Goal: Task Accomplishment & Management: Complete application form

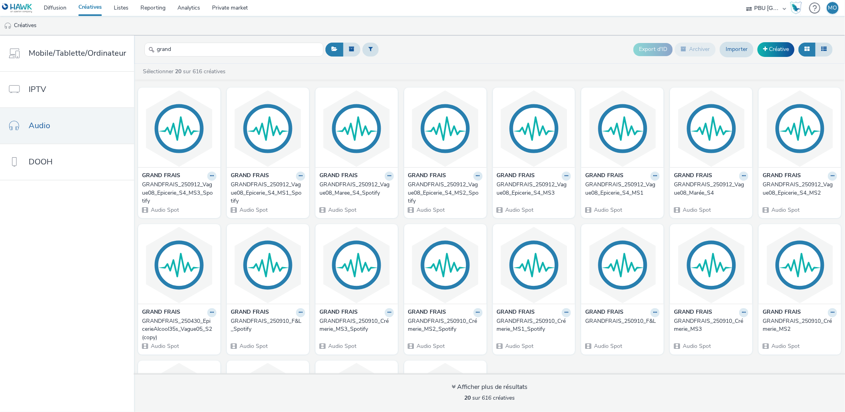
click at [187, 196] on div "GRANDFRAIS_250912_Vague08_Epicerie_S4_MS3_Spotify" at bounding box center [177, 193] width 71 height 24
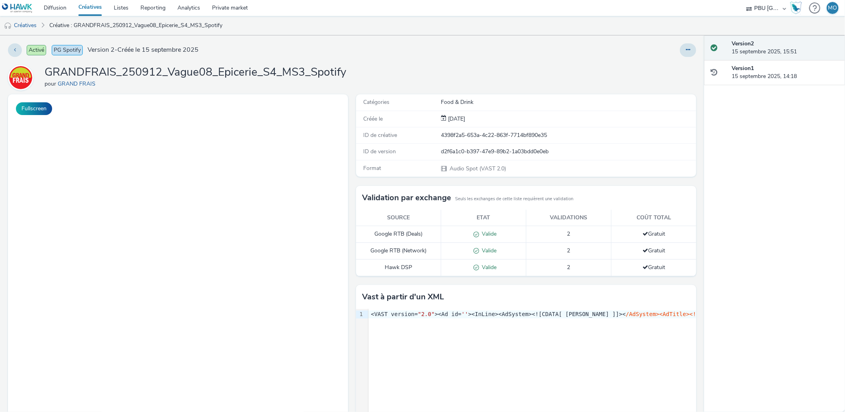
click at [233, 73] on h1 "GRANDFRAIS_250912_Vague08_Epicerie_S4_MS3_Spotify" at bounding box center [196, 72] width 302 height 15
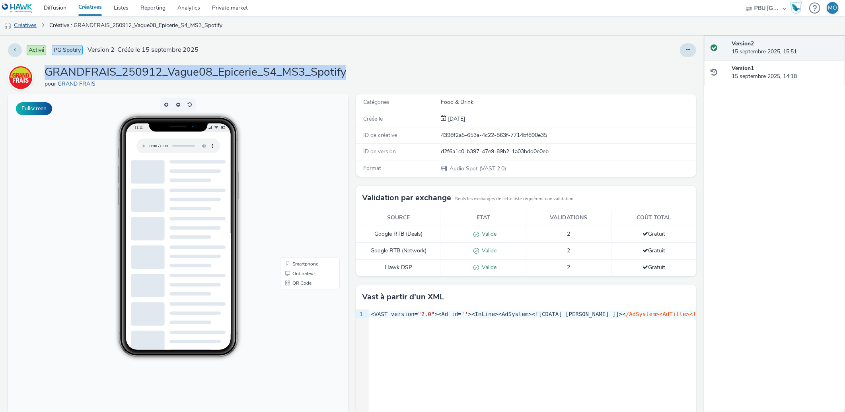
click at [28, 27] on link "Créatives" at bounding box center [20, 25] width 41 height 19
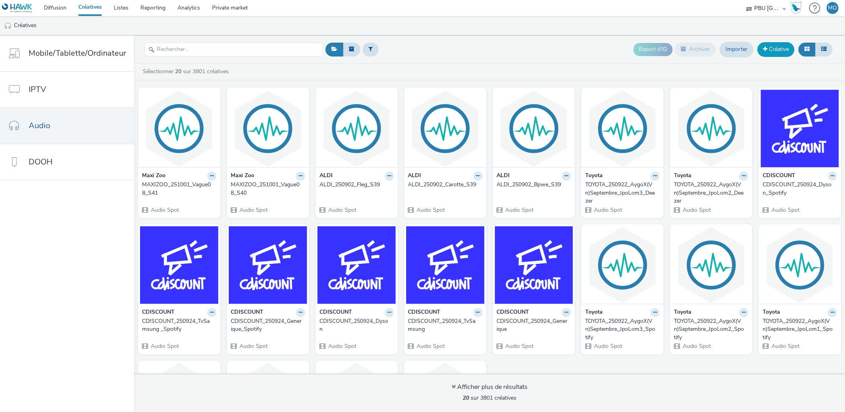
click at [775, 51] on link "Créative" at bounding box center [775, 49] width 37 height 14
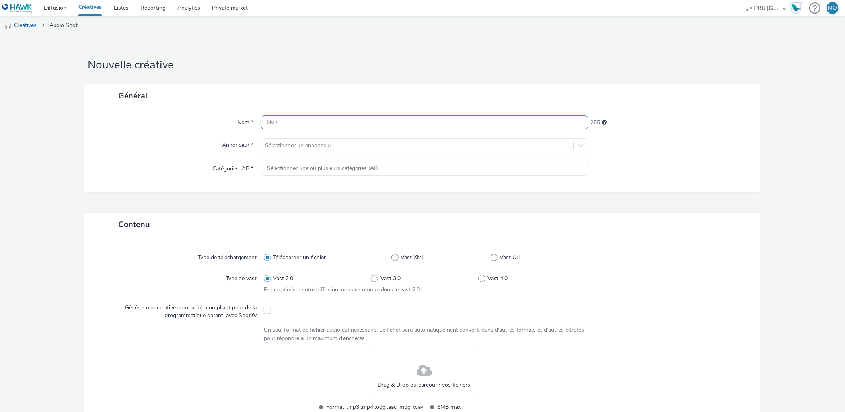
click at [388, 123] on input "text" at bounding box center [425, 122] width 328 height 14
paste input "GRANDFRAIS_250912_Vague08_Epicerie_S4_MS3_Spotify"
click at [321, 125] on input "GRANDFRAIS_250912_Vague08_Epicerie_S4_MS3_Spotify" at bounding box center [425, 122] width 328 height 14
click at [323, 124] on input "GRANDFRAIS_250912_Vague08_Epicerie_S4_MS3_Spotify" at bounding box center [425, 122] width 328 height 14
drag, startPoint x: 327, startPoint y: 122, endPoint x: 428, endPoint y: 121, distance: 100.6
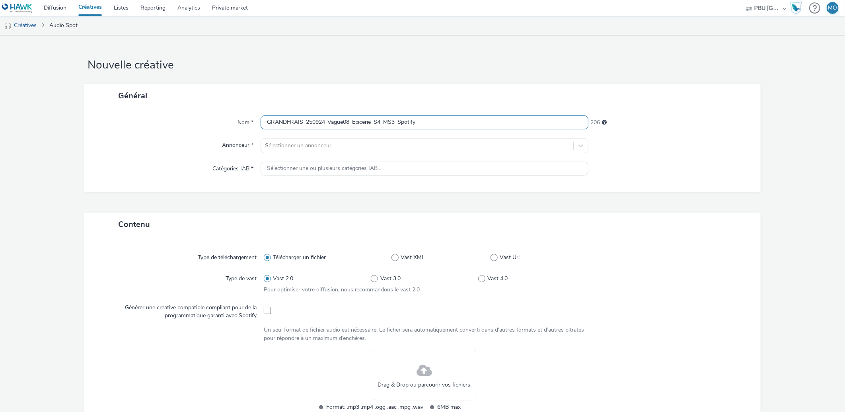
click at [428, 121] on input "GRANDFRAIS_250924_Vague08_Epicerie_S4_MS3_Spotify" at bounding box center [425, 122] width 328 height 14
type input "GRANDFRAIS_250924_F&L"
click at [303, 142] on div at bounding box center [417, 146] width 305 height 10
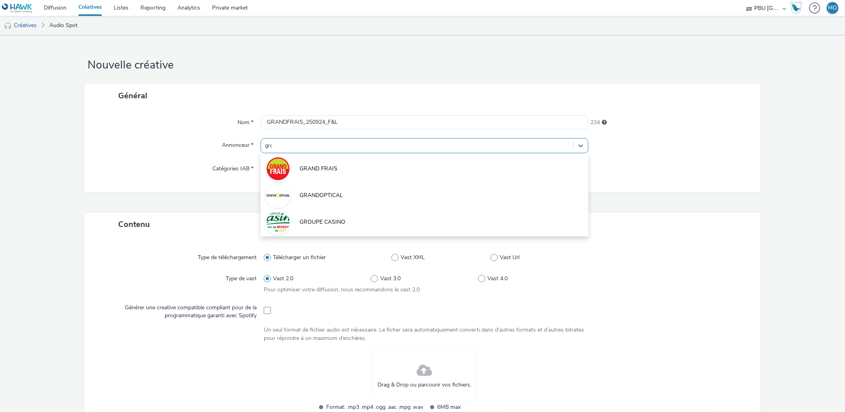
type input "grand"
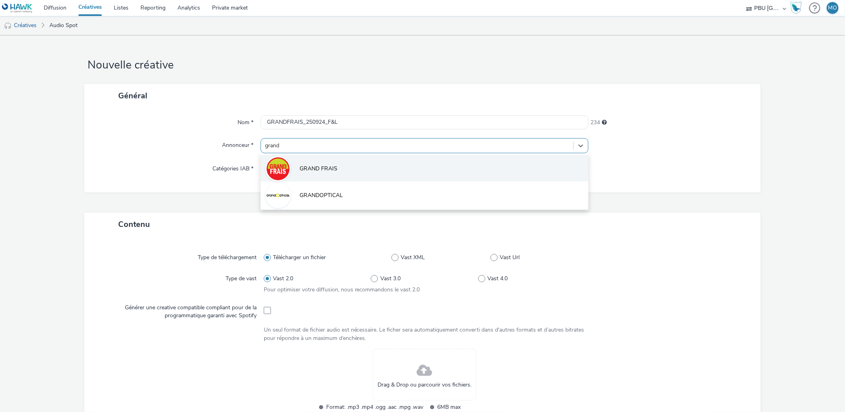
click at [328, 167] on span "GRAND FRAIS" at bounding box center [319, 169] width 38 height 8
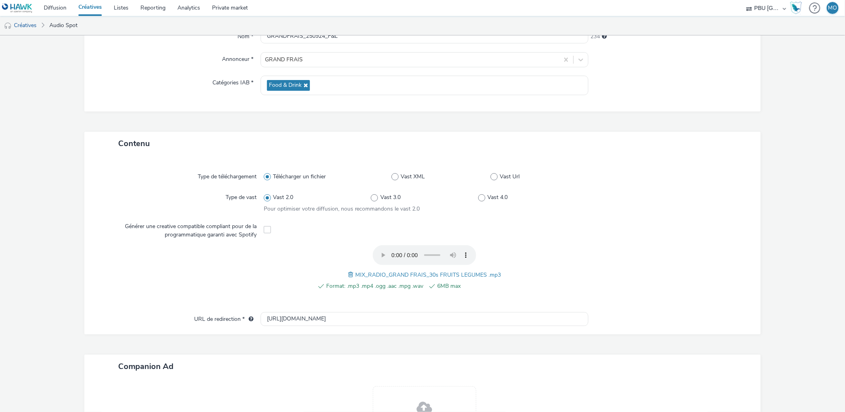
scroll to position [132, 0]
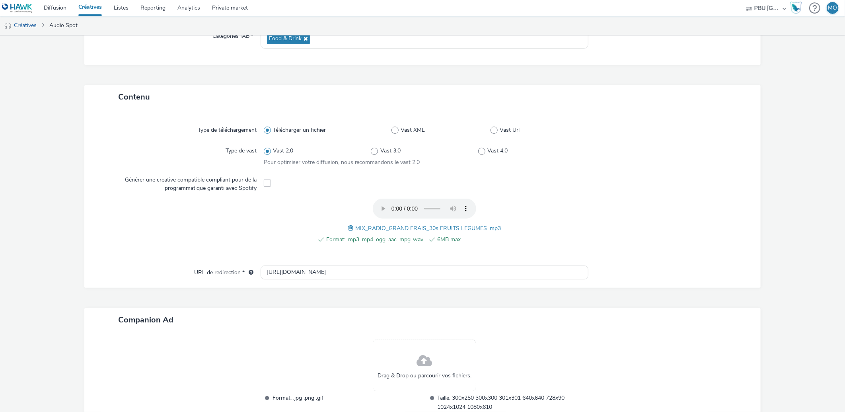
click at [629, 211] on div at bounding box center [665, 226] width 161 height 54
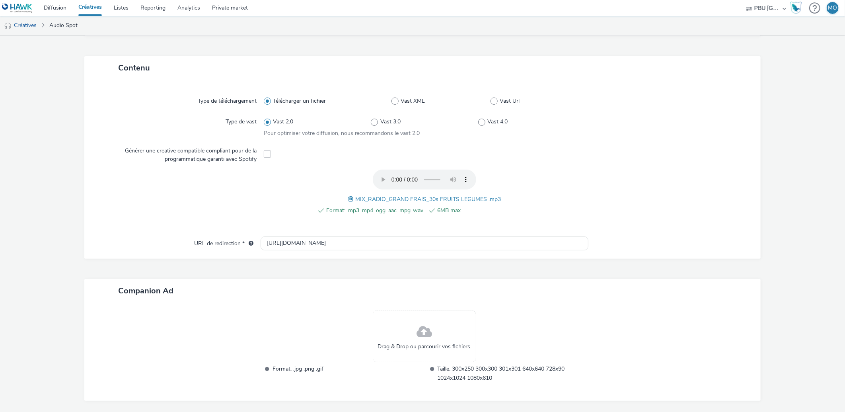
scroll to position [189, 0]
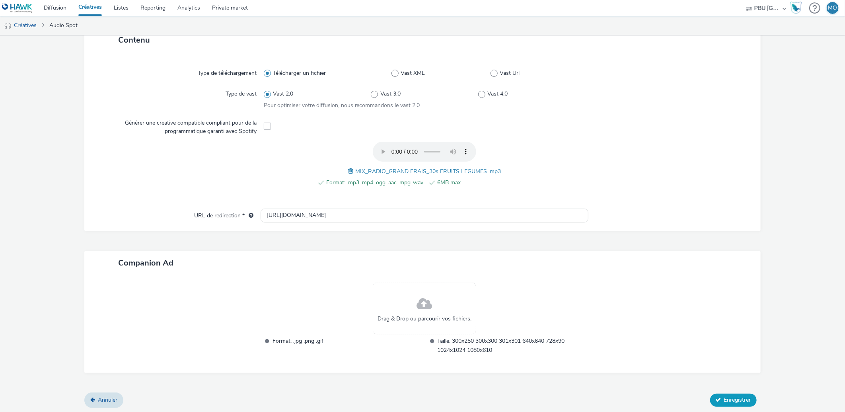
click at [716, 397] on icon at bounding box center [719, 400] width 6 height 6
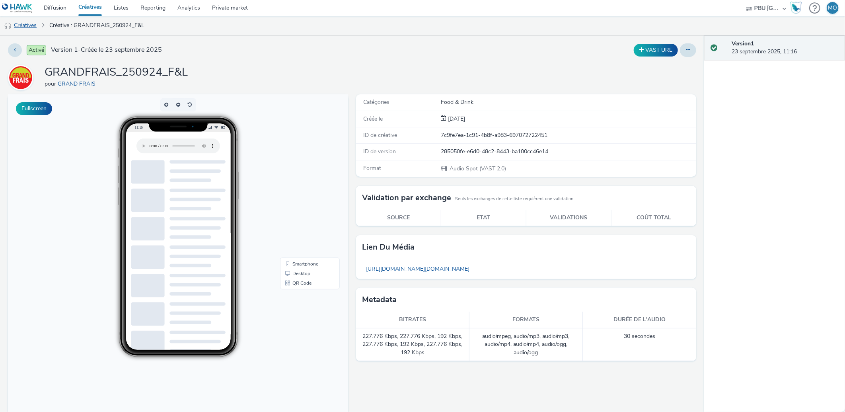
click at [18, 26] on link "Créatives" at bounding box center [20, 25] width 41 height 19
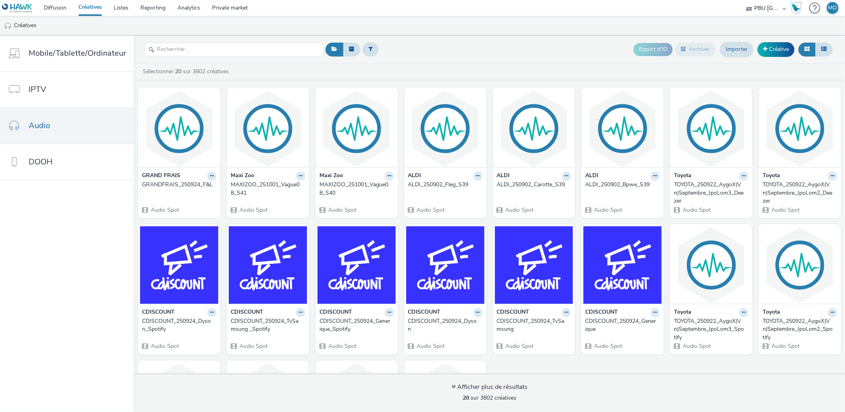
click at [180, 188] on div "GRANDFRAIS_250924_F&L" at bounding box center [177, 185] width 71 height 8
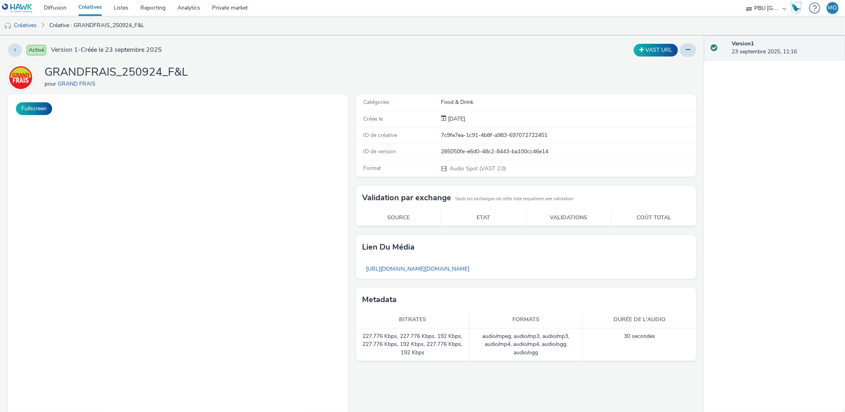
click at [177, 68] on h1 "GRANDFRAIS_250924_F&L" at bounding box center [116, 72] width 143 height 15
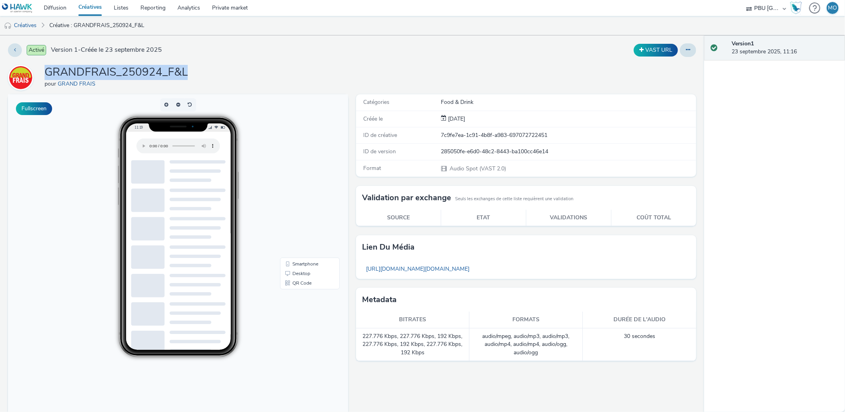
click at [177, 68] on h1 "GRANDFRAIS_250924_F&L" at bounding box center [116, 72] width 143 height 15
copy h1 "GRANDFRAIS_250924_F&L"
click at [17, 51] on button at bounding box center [15, 50] width 14 height 14
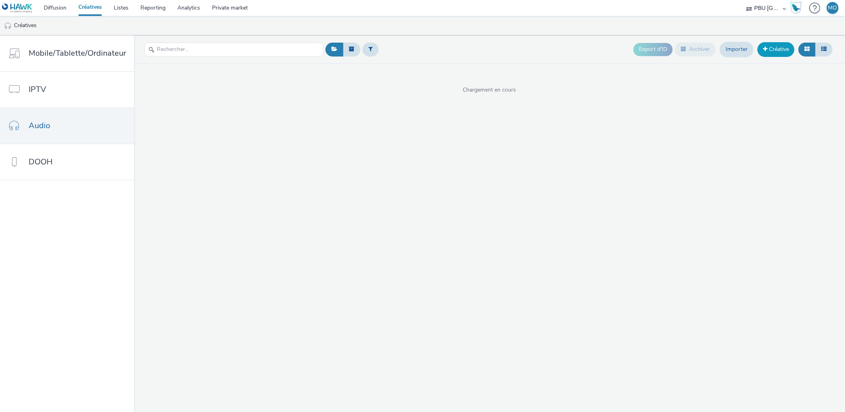
click at [781, 51] on link "Créative" at bounding box center [775, 49] width 37 height 14
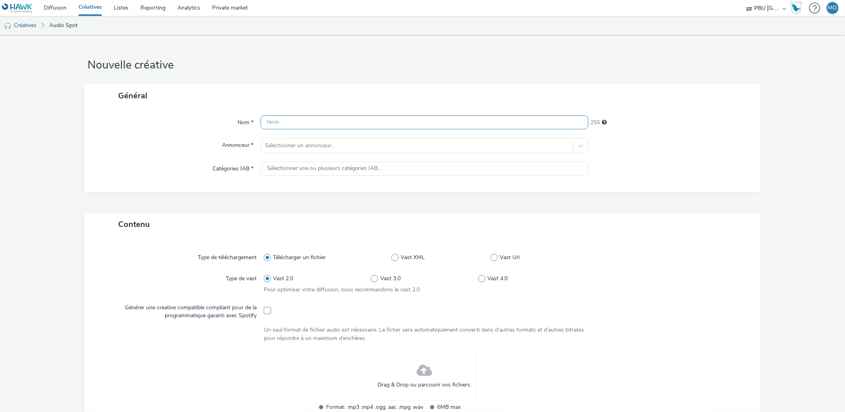
click at [392, 117] on input "text" at bounding box center [425, 122] width 328 height 14
paste input "GRANDFRAIS_250924_F&L"
type input "GRANDFRAIS_250924_Boucherie_S1"
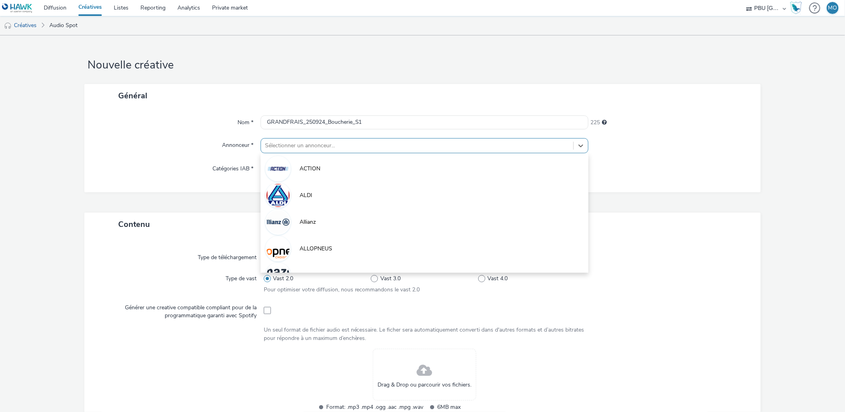
click at [269, 141] on div at bounding box center [417, 146] width 305 height 10
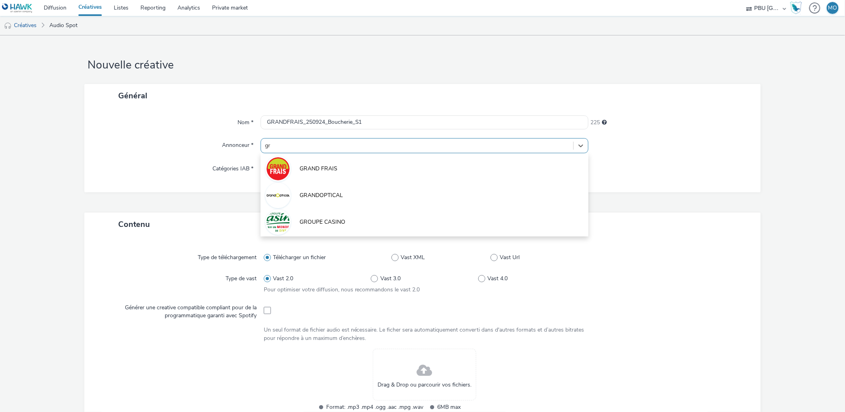
type input "gra"
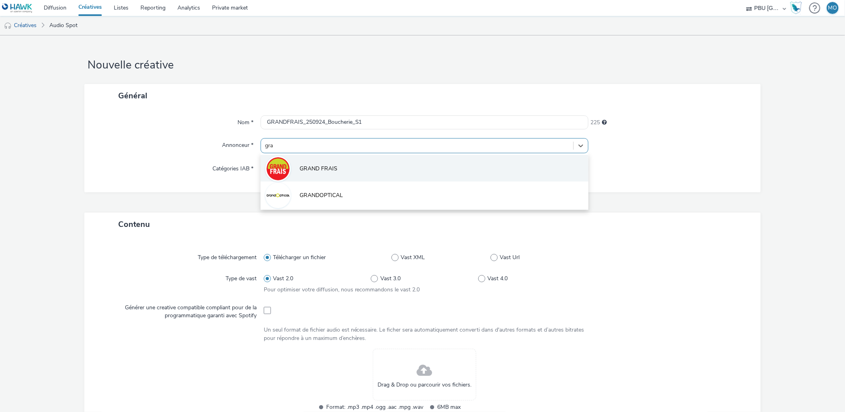
click at [320, 162] on li "GRAND FRAIS" at bounding box center [425, 168] width 328 height 27
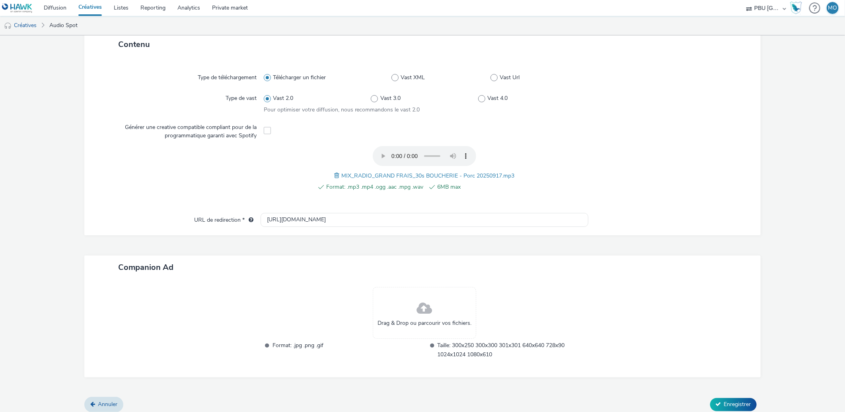
scroll to position [189, 0]
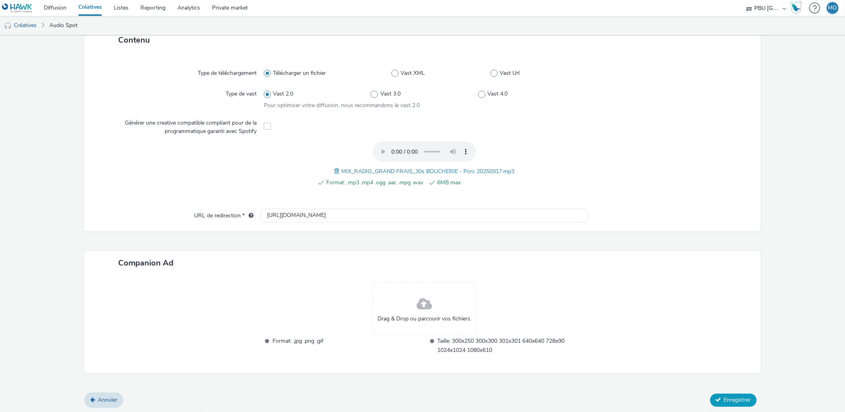
click at [724, 398] on span "Enregistrer" at bounding box center [737, 400] width 27 height 8
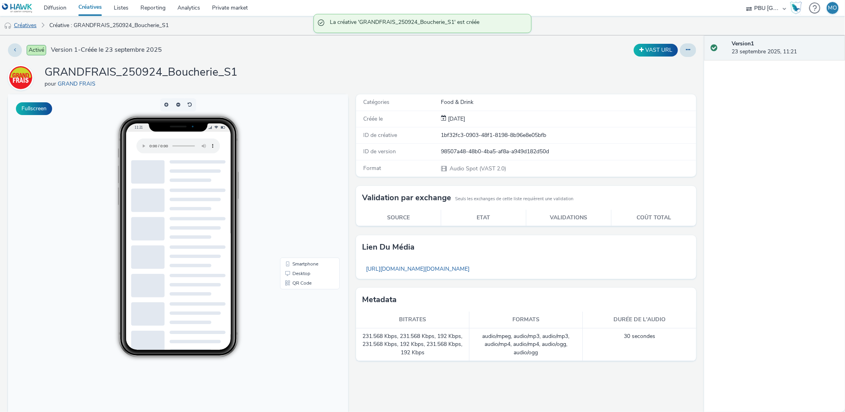
click at [32, 25] on link "Créatives" at bounding box center [20, 25] width 41 height 19
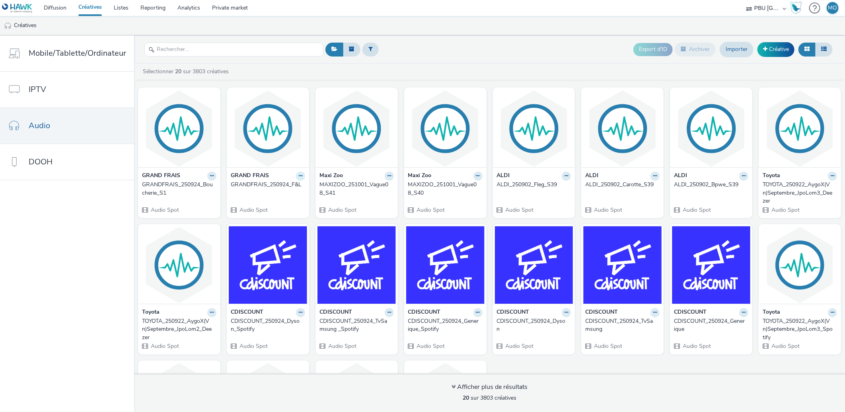
click at [297, 179] on button at bounding box center [300, 175] width 9 height 9
click at [288, 196] on link "Modifier" at bounding box center [275, 190] width 60 height 16
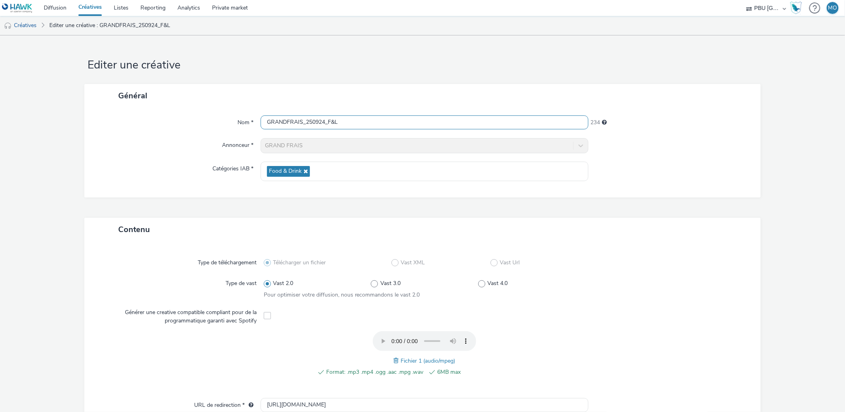
click at [352, 124] on input "GRANDFRAIS_250924_F&L" at bounding box center [425, 122] width 328 height 14
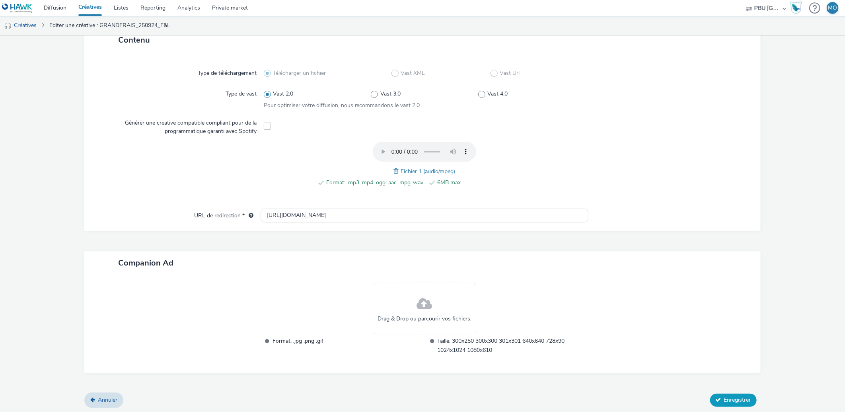
type input "GRANDFRAIS_250924_F&L_S1"
click at [744, 394] on button "Enregistrer" at bounding box center [733, 399] width 47 height 13
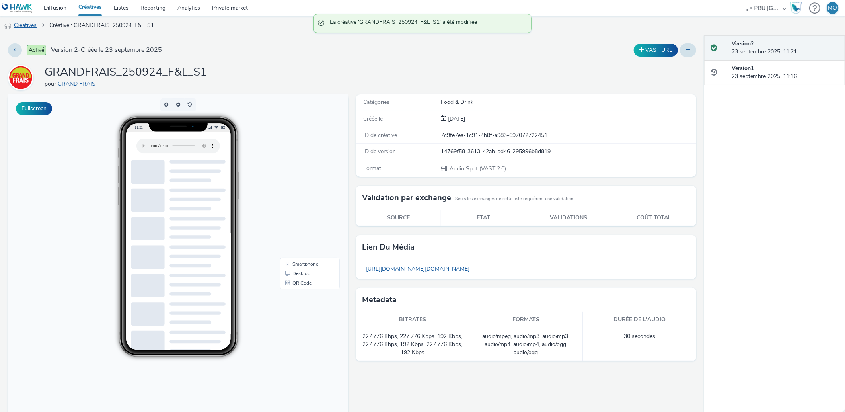
click at [33, 24] on link "Créatives" at bounding box center [20, 25] width 41 height 19
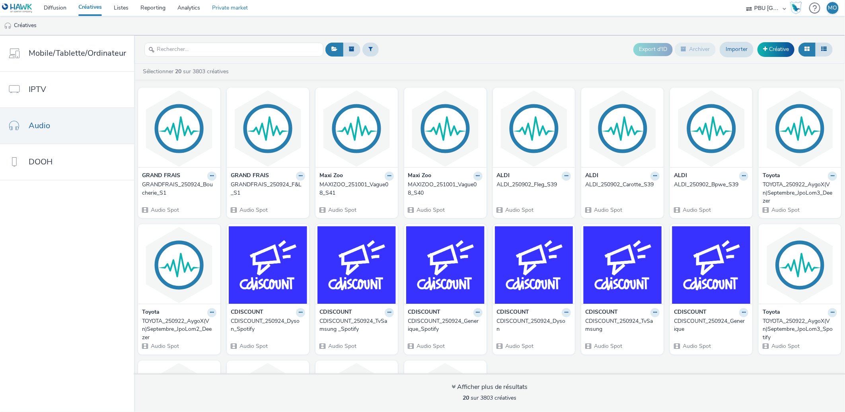
click at [215, 7] on link "Private market" at bounding box center [230, 8] width 48 height 16
